Goal: Information Seeking & Learning: Learn about a topic

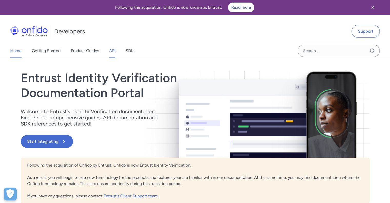
click at [110, 50] on link "API" at bounding box center [112, 51] width 6 height 14
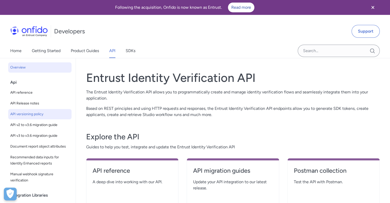
scroll to position [26, 0]
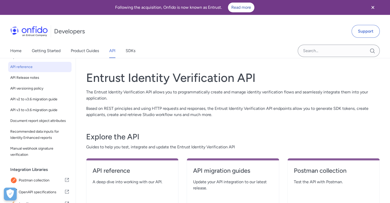
click at [33, 66] on span "API reference" at bounding box center [39, 67] width 59 height 6
select select "http"
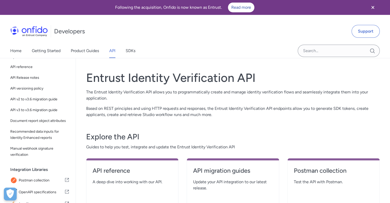
select select "http"
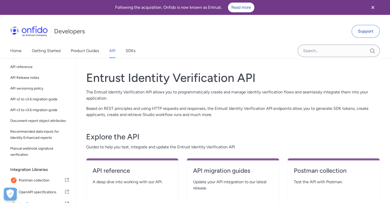
select select "http"
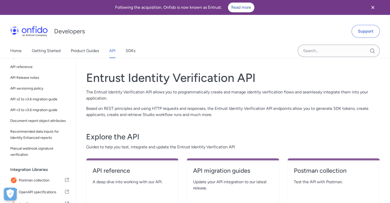
select select "http"
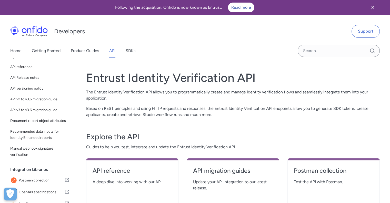
select select "http"
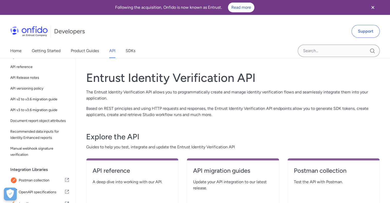
select select "http"
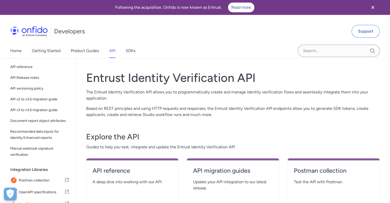
select select "http"
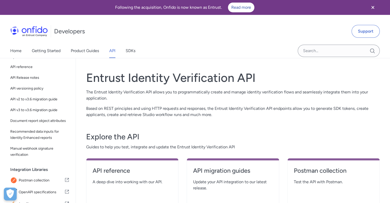
select select "http"
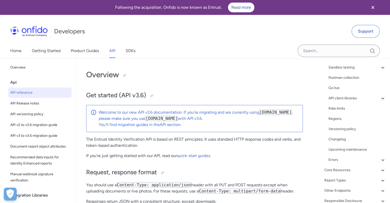
scroll to position [80, 0]
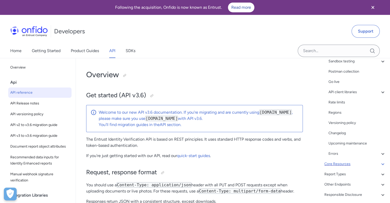
click at [347, 161] on div "Core Resources" at bounding box center [356, 164] width 62 height 6
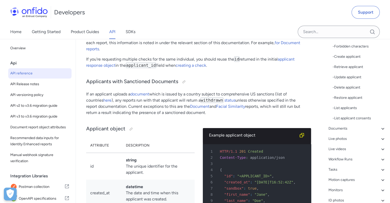
scroll to position [131, 0]
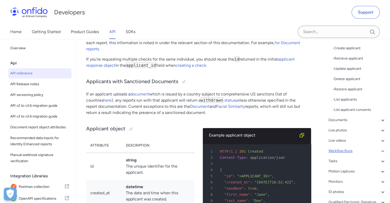
click at [344, 152] on div "Workflow Runs" at bounding box center [357, 151] width 57 height 6
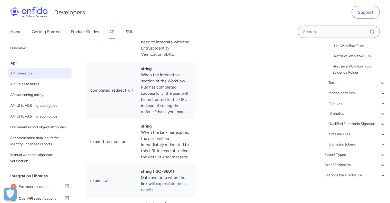
scroll to position [13299, 0]
